Goal: Information Seeking & Learning: Learn about a topic

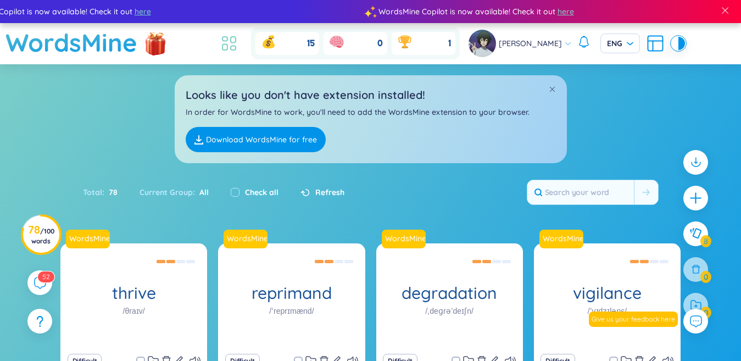
click at [232, 45] on icon at bounding box center [229, 44] width 20 height 20
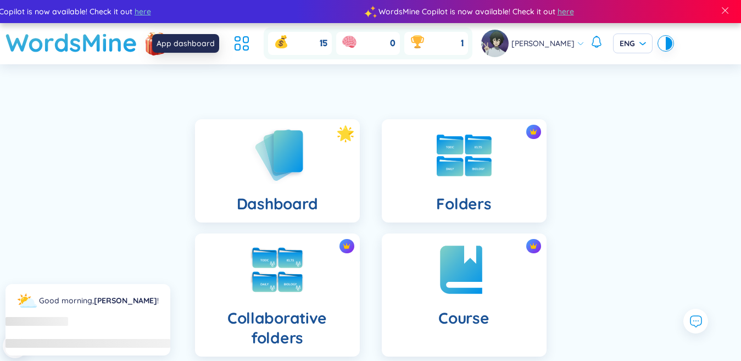
scroll to position [220, 0]
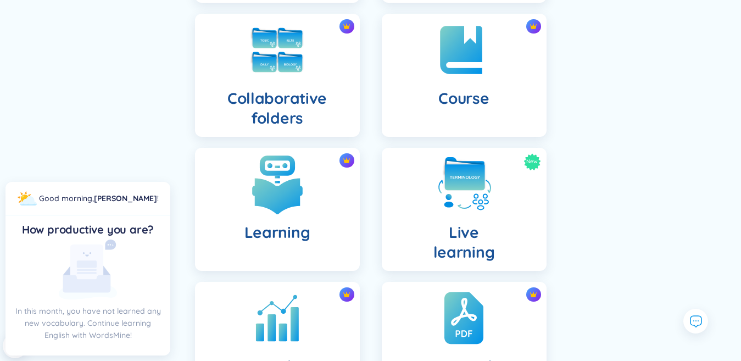
click at [280, 184] on img at bounding box center [277, 184] width 60 height 60
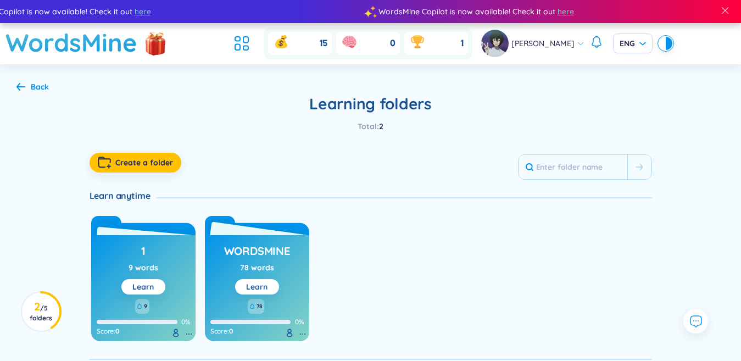
click at [265, 283] on link "Learn" at bounding box center [256, 287] width 21 height 10
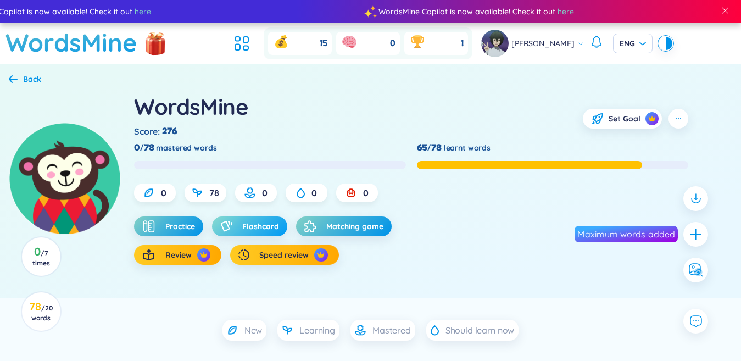
click at [253, 221] on span "Flashcard" at bounding box center [260, 226] width 37 height 11
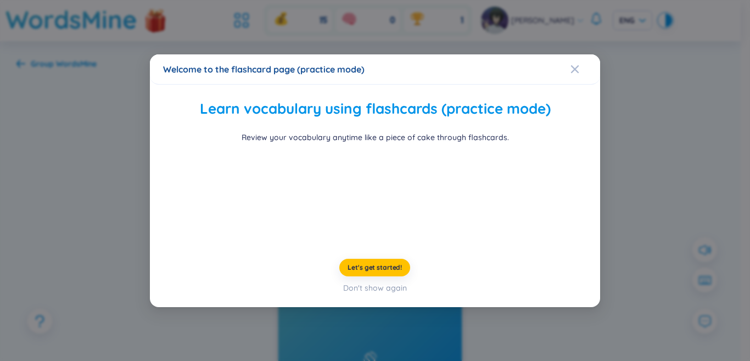
click at [634, 217] on div "Welcome to the flashcard page (practice mode) Learn vocabulary using flashcards…" at bounding box center [375, 180] width 750 height 361
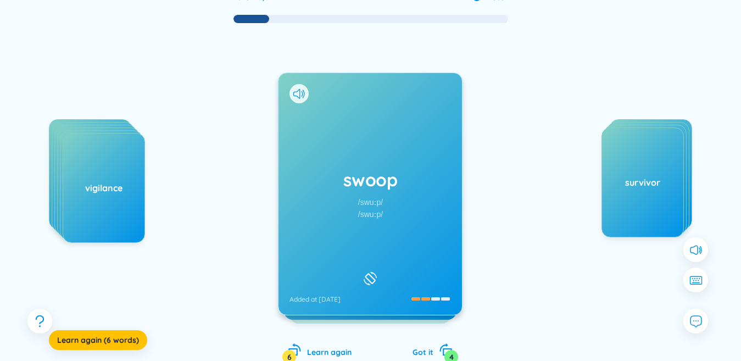
scroll to position [77, 0]
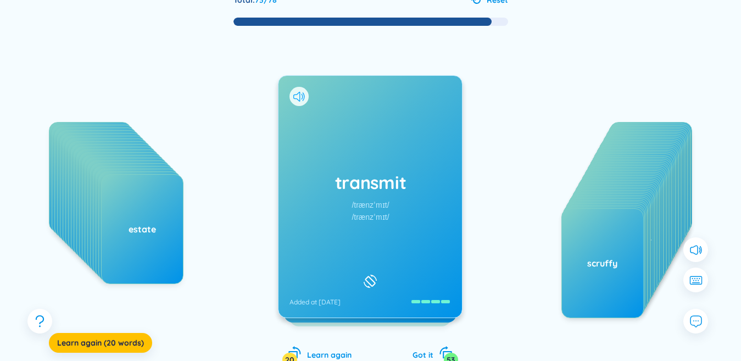
click at [297, 94] on icon at bounding box center [296, 97] width 7 height 10
click at [344, 200] on div "transmit /trænzˈmɪt/ /trænzˈmɪt/ Added at [DATE]" at bounding box center [369, 197] width 183 height 242
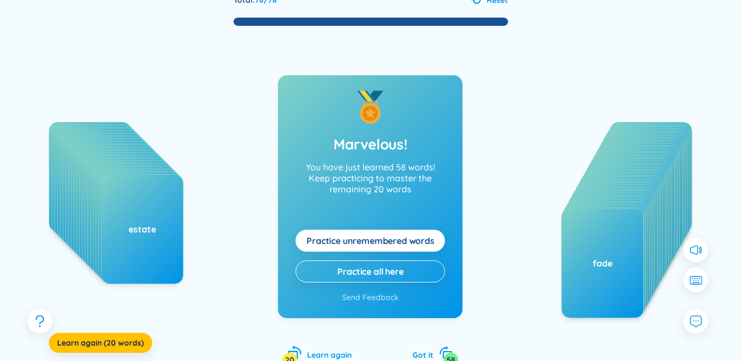
click at [371, 243] on span "Practice unremembered words" at bounding box center [370, 241] width 128 height 12
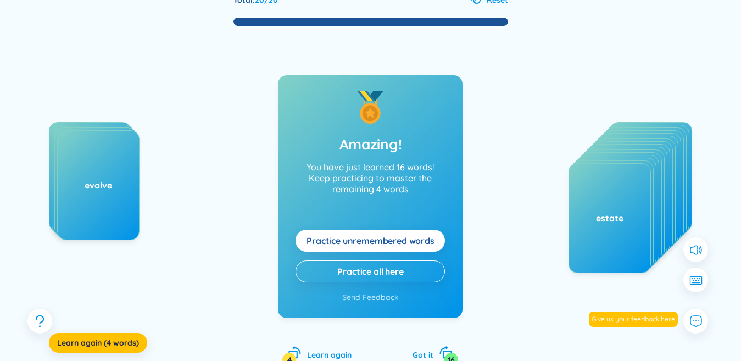
click at [343, 245] on span "Practice unremembered words" at bounding box center [370, 241] width 128 height 12
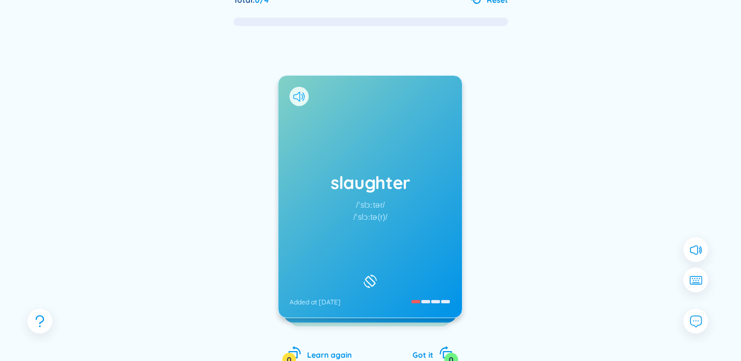
click at [298, 98] on icon at bounding box center [299, 97] width 12 height 10
click at [355, 188] on h1 "slaughter" at bounding box center [369, 182] width 161 height 24
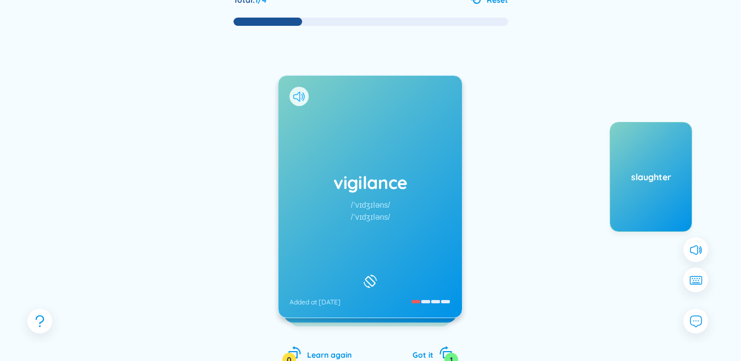
click at [300, 95] on icon at bounding box center [296, 97] width 7 height 10
click at [339, 144] on div "vigilance /ˈvɪdʒɪləns/ /ˈvɪdʒɪləns/ Added at [DATE]" at bounding box center [369, 197] width 183 height 242
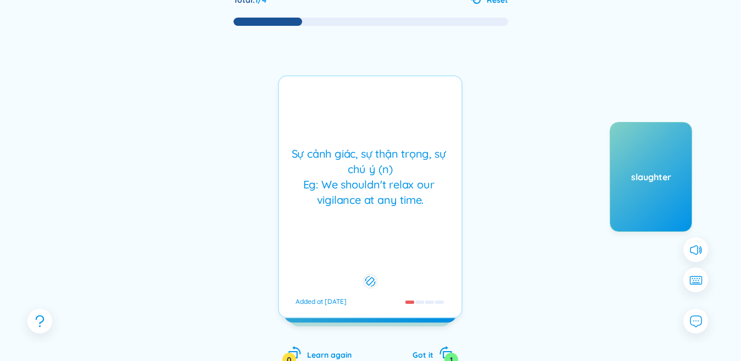
drag, startPoint x: 339, startPoint y: 144, endPoint x: 494, endPoint y: 148, distance: 154.4
click at [494, 148] on div "vigilance /ˈvɪdʒɪləns/ /ˈvɪdʒɪləns/ Added at [DATE] Sự cảnh giác, sự thận trọng…" at bounding box center [370, 207] width 708 height 361
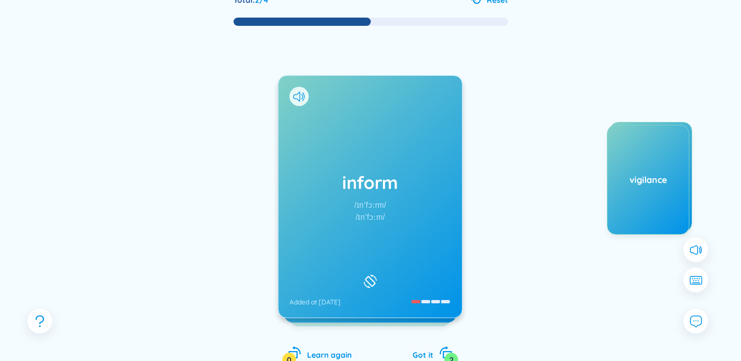
click at [300, 94] on icon at bounding box center [296, 97] width 7 height 10
click at [335, 152] on div "inform /ɪnˈfɔːrm/ /ɪnˈfɔːm/ Added at [DATE]" at bounding box center [369, 197] width 183 height 242
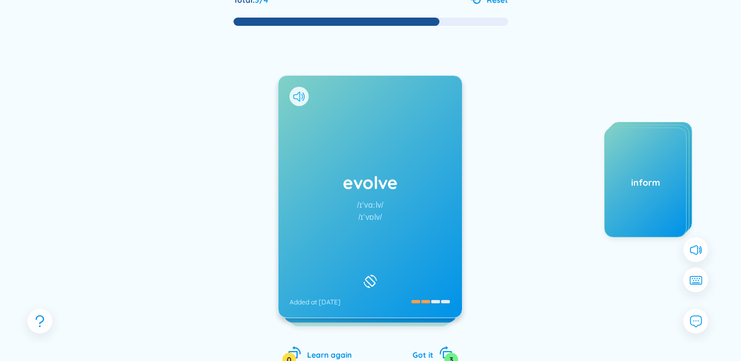
click at [298, 98] on icon at bounding box center [299, 97] width 12 height 10
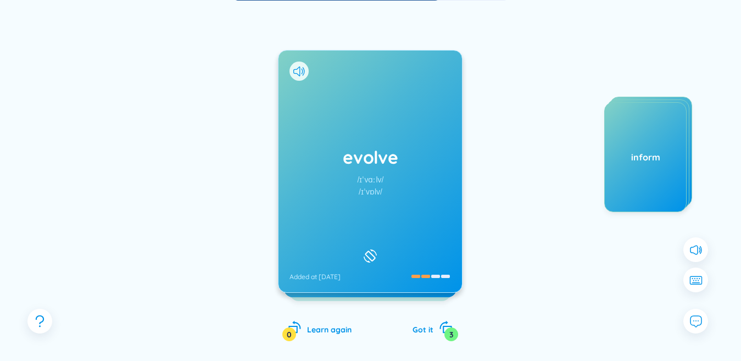
scroll to position [143, 0]
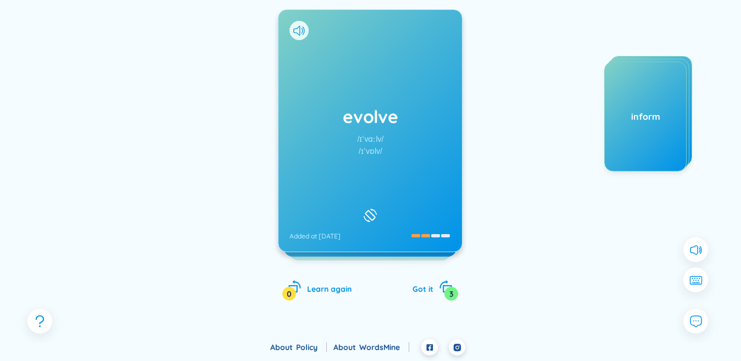
click at [358, 132] on div "evolve /ɪˈvɑːlv/ /ɪˈvɒlv/ Added at [DATE]" at bounding box center [369, 131] width 183 height 242
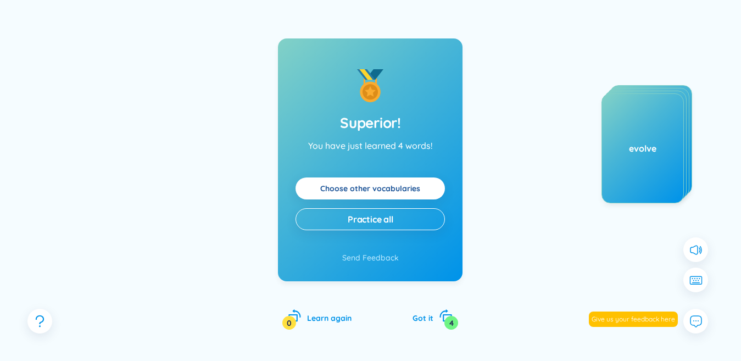
scroll to position [0, 0]
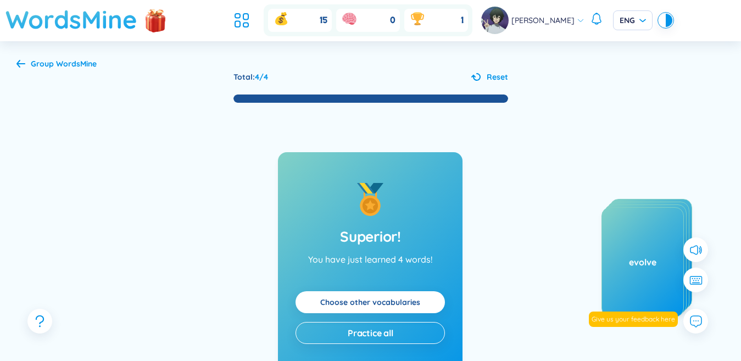
click at [93, 19] on h1 "WordsMine" at bounding box center [71, 19] width 132 height 39
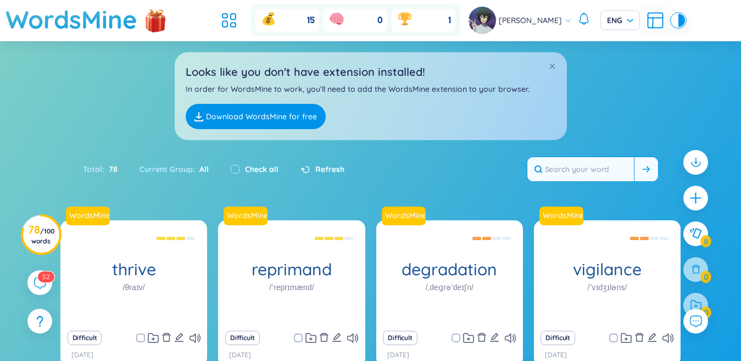
click at [562, 157] on input "text" at bounding box center [580, 169] width 107 height 24
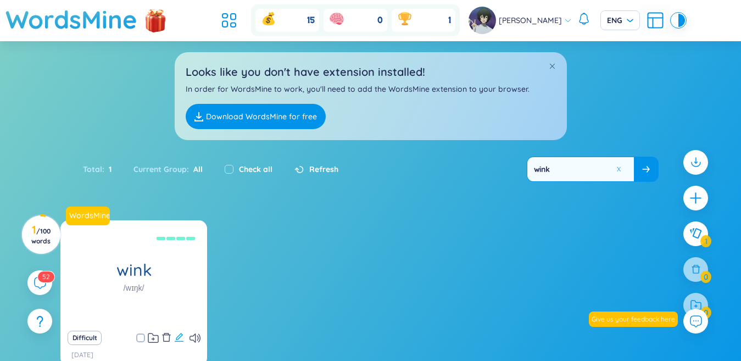
scroll to position [55, 0]
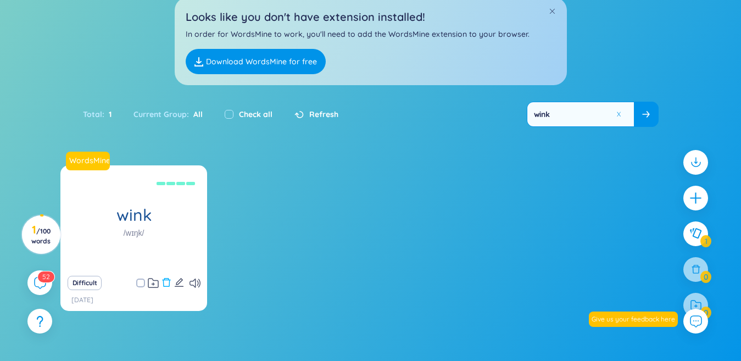
type input "wink"
click at [168, 280] on icon "delete" at bounding box center [166, 282] width 8 height 9
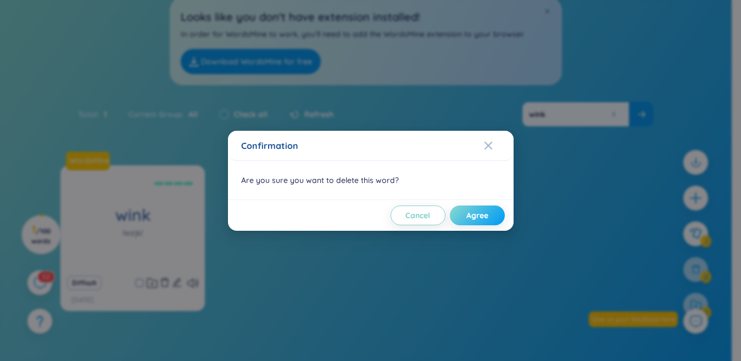
click at [482, 213] on span "Agree" at bounding box center [477, 215] width 22 height 11
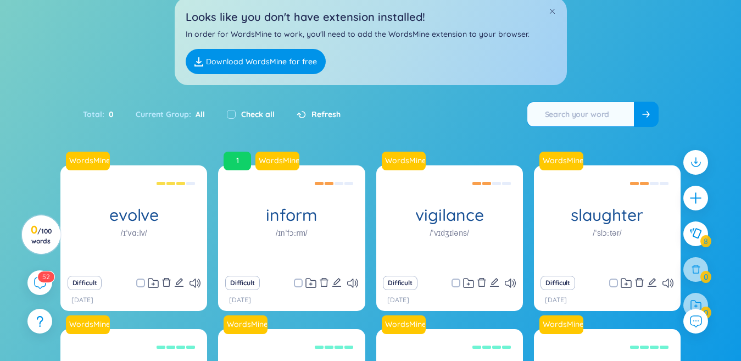
click at [615, 113] on input "text" at bounding box center [580, 114] width 107 height 24
click at [557, 115] on input "text" at bounding box center [580, 114] width 107 height 24
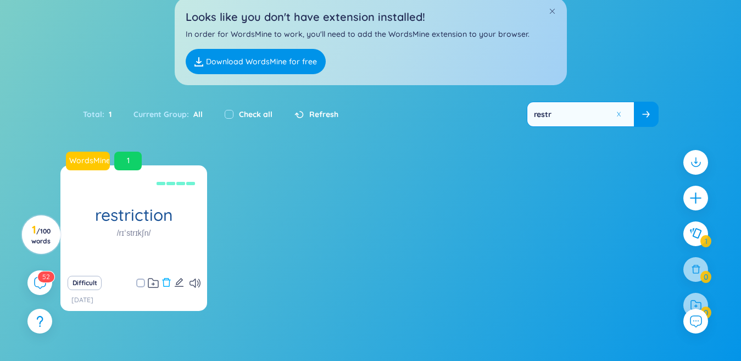
type input "restr"
click at [164, 286] on icon "delete" at bounding box center [166, 282] width 8 height 9
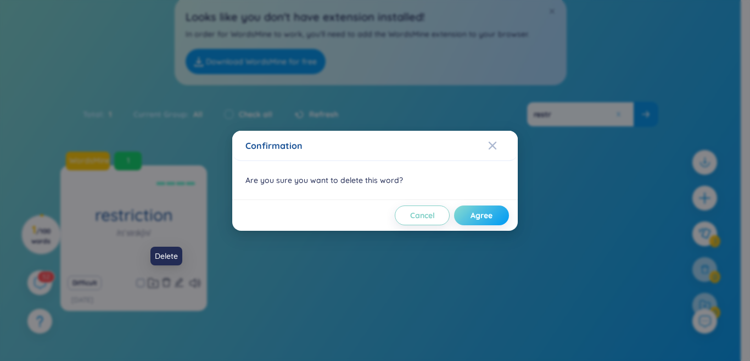
click at [495, 215] on button "Agree" at bounding box center [481, 215] width 55 height 20
